Goal: Communication & Community: Answer question/provide support

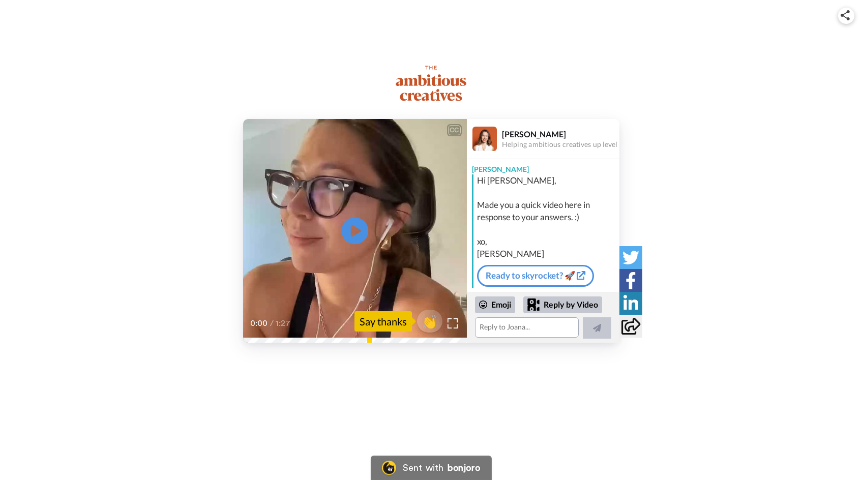
click at [355, 227] on icon at bounding box center [354, 231] width 27 height 27
click at [401, 335] on div "1:27 / 1:27" at bounding box center [355, 326] width 224 height 21
click at [669, 162] on div "CC Play/Pause 1:27 / 1:27 👏 Say thanks [PERSON_NAME] Helping ambitious creative…" at bounding box center [431, 231] width 862 height 224
click at [247, 338] on div "1:27 / 1:27" at bounding box center [355, 329] width 224 height 26
click at [356, 232] on icon "Play/Pause" at bounding box center [354, 231] width 27 height 48
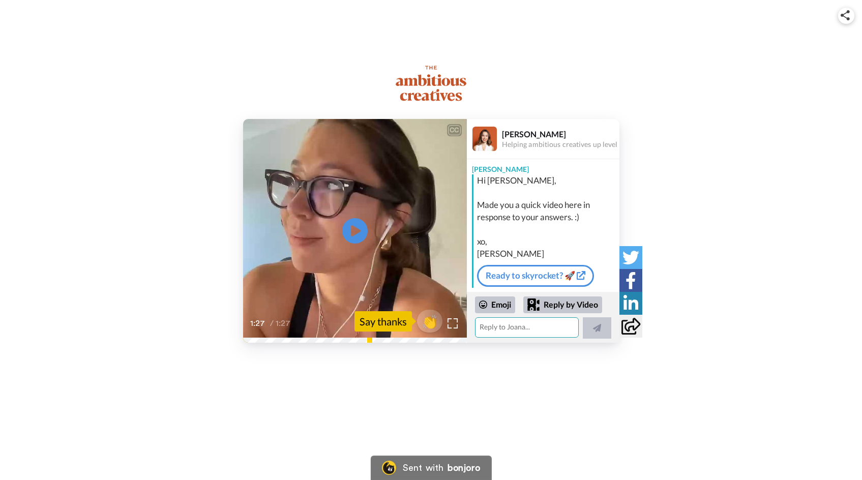
click at [509, 329] on textarea at bounding box center [527, 327] width 104 height 20
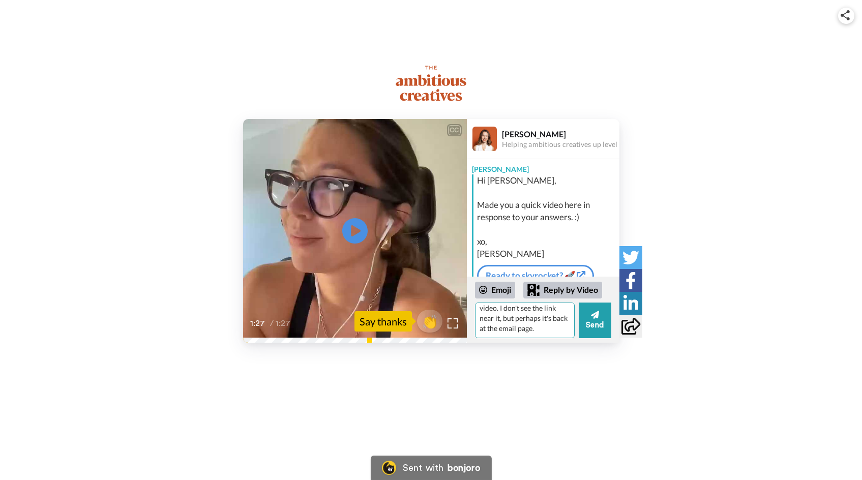
scroll to position [20, 0]
type textarea "thanks for the personal video. I don't see the link near it, but perhaps it's b…"
click at [595, 326] on button "Send" at bounding box center [594, 320] width 33 height 36
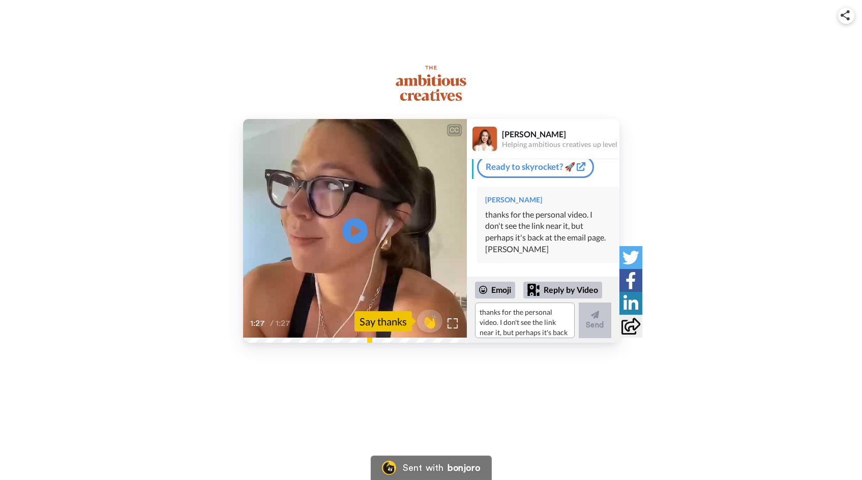
click at [549, 168] on link "Ready to skyrocket? 🚀" at bounding box center [535, 166] width 117 height 21
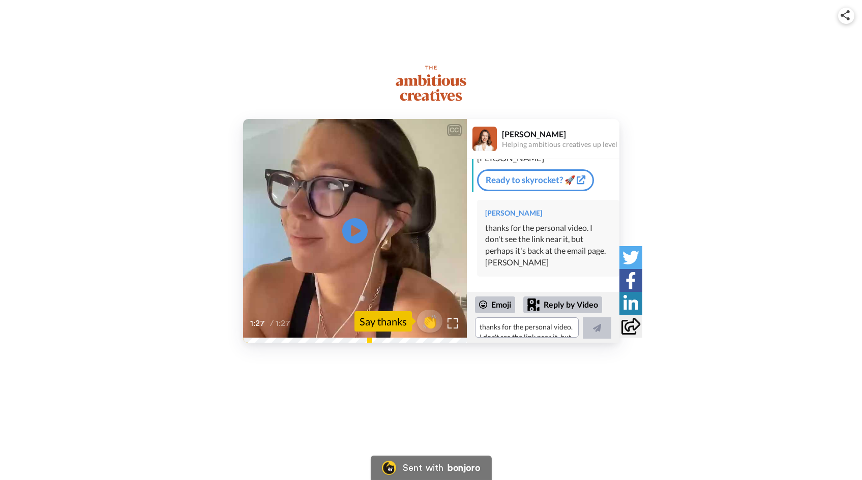
scroll to position [94, 0]
click at [353, 231] on icon "Play/Pause" at bounding box center [354, 231] width 27 height 48
click at [429, 338] on div "1:25 / 1:27" at bounding box center [355, 326] width 224 height 21
click at [432, 338] on div "shows you everything that it has inside. 1:25 / 1:27" at bounding box center [355, 323] width 224 height 39
click at [356, 233] on icon "Play/Pause" at bounding box center [354, 231] width 27 height 48
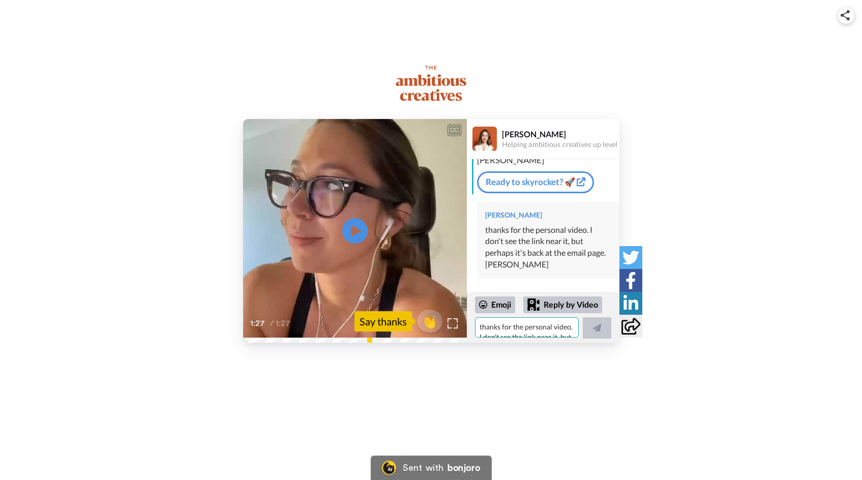
click at [497, 329] on textarea "thanks for the personal video. I don't see the link near it, but perhaps it's b…" at bounding box center [527, 327] width 104 height 20
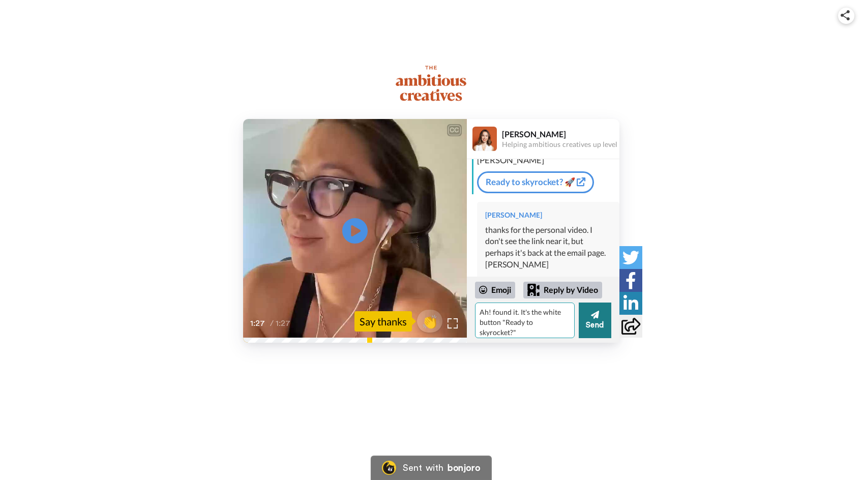
type textarea "Ah! found it. It's the white button "Ready to skyrocket?""
click at [592, 326] on button "Send" at bounding box center [594, 320] width 33 height 36
